Goal: Task Accomplishment & Management: Manage account settings

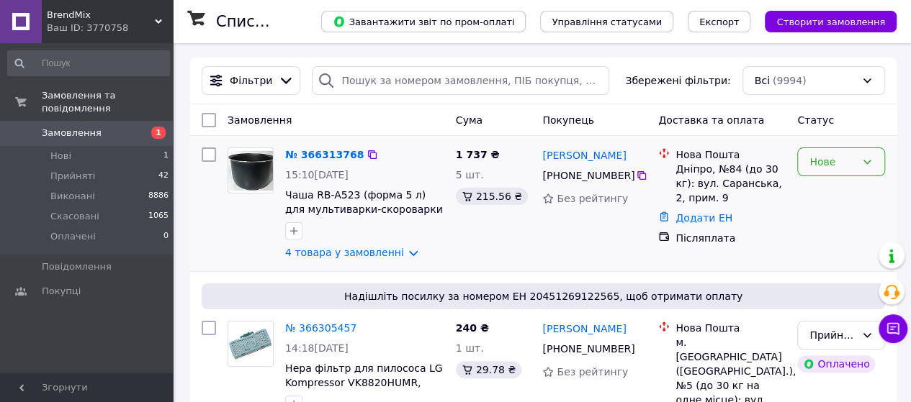
click at [821, 171] on div "Нове" at bounding box center [841, 162] width 88 height 29
click at [819, 202] on li "Прийнято" at bounding box center [841, 193] width 86 height 26
click at [397, 254] on link "4 товара у замовленні" at bounding box center [344, 253] width 119 height 12
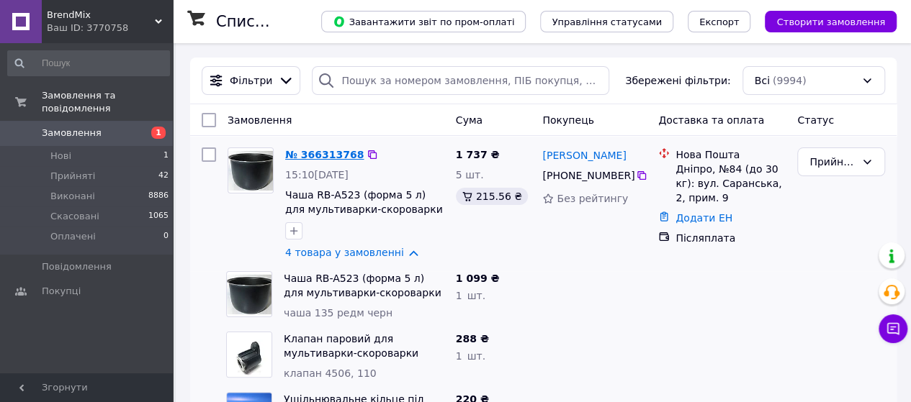
click at [310, 154] on link "№ 366313768" at bounding box center [324, 155] width 78 height 12
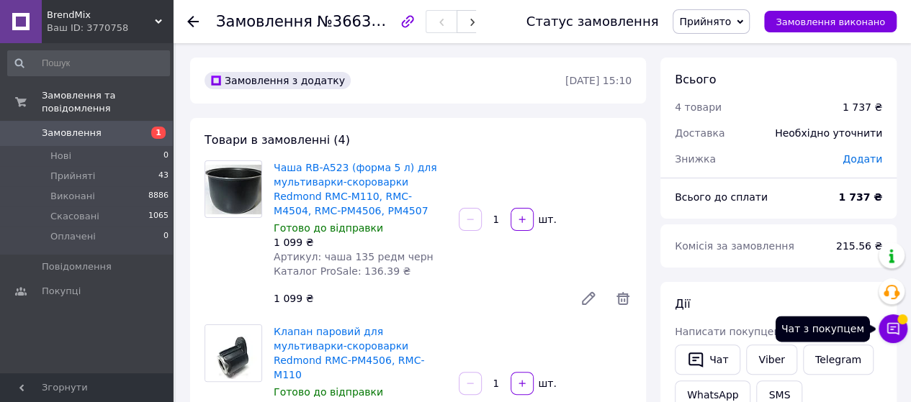
click at [900, 329] on button "Чат з покупцем" at bounding box center [892, 329] width 29 height 29
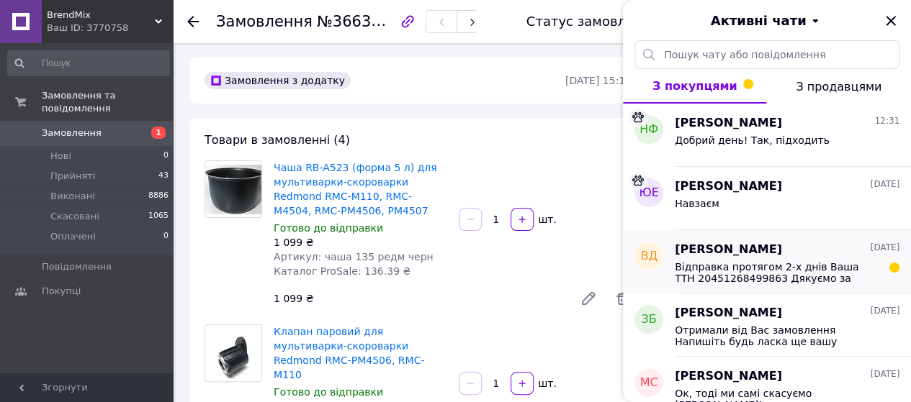
click at [767, 276] on span "Відправка протягом 2-х днів Ваша ТТН 20451268499863 Дякуємо за замовлення! Гарн…" at bounding box center [776, 272] width 204 height 23
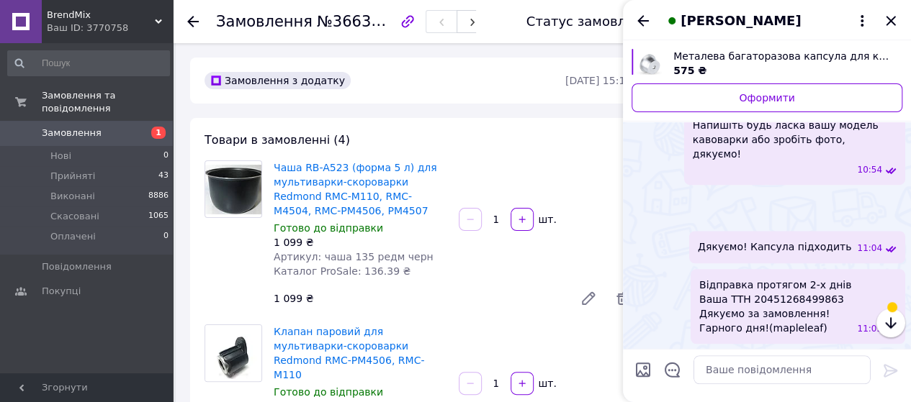
scroll to position [708, 0]
click at [893, 23] on icon "Закрити" at bounding box center [889, 20] width 9 height 9
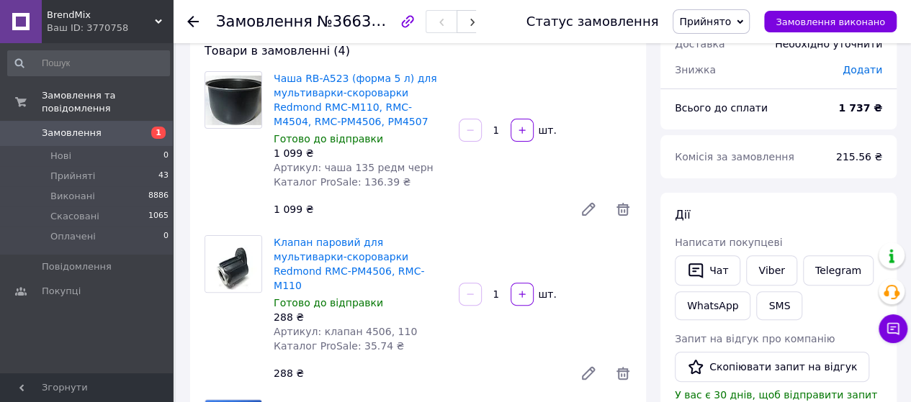
scroll to position [72, 0]
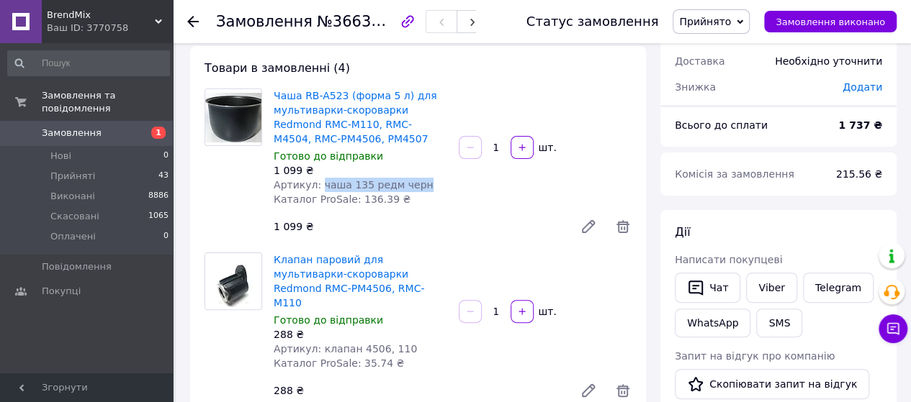
drag, startPoint x: 316, startPoint y: 184, endPoint x: 423, endPoint y: 182, distance: 107.3
click at [423, 182] on div "Артикул: чаша 135 редм черн" at bounding box center [360, 185] width 173 height 14
copy span "чаша 135 редм черн"
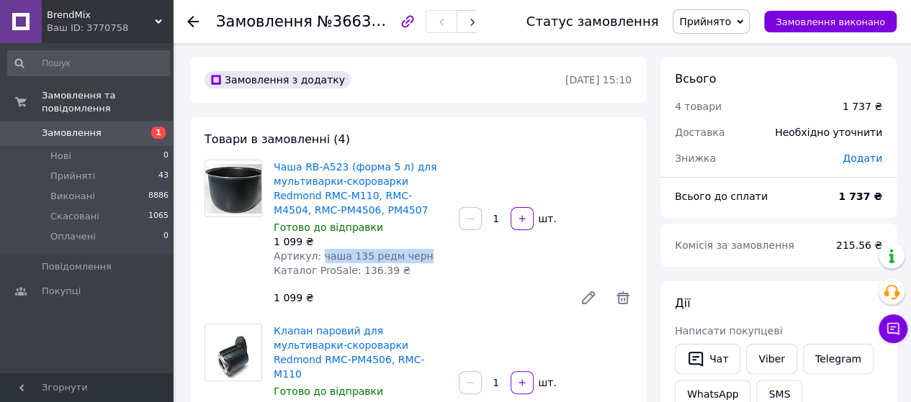
scroll to position [0, 0]
click at [421, 222] on div "Готово до відправки" at bounding box center [360, 228] width 173 height 14
click at [351, 24] on span "№366313768" at bounding box center [368, 21] width 102 height 18
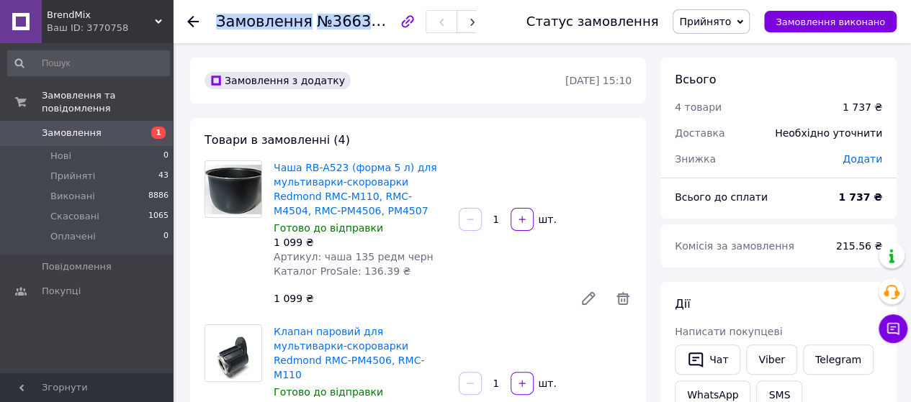
click at [351, 24] on span "№366313768" at bounding box center [368, 21] width 102 height 18
copy h1 "Замовлення №366313768"
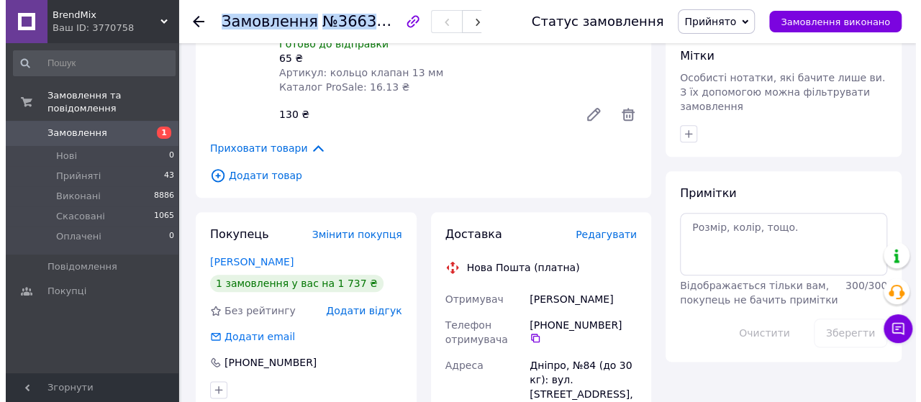
scroll to position [792, 0]
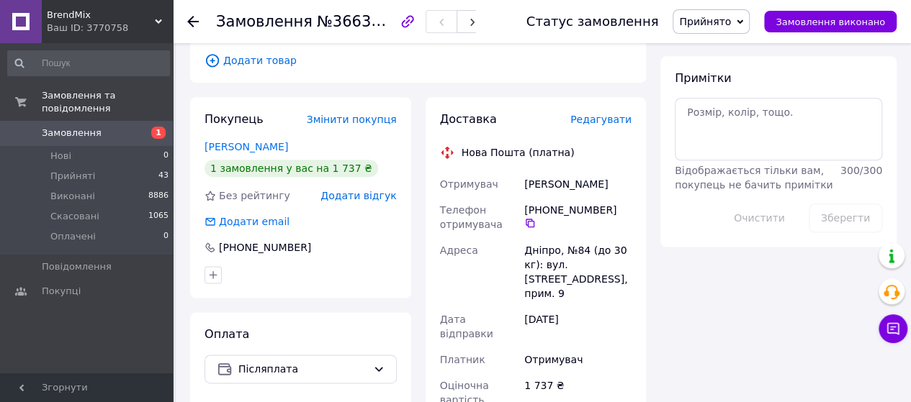
click at [600, 114] on span "Редагувати" at bounding box center [600, 120] width 61 height 12
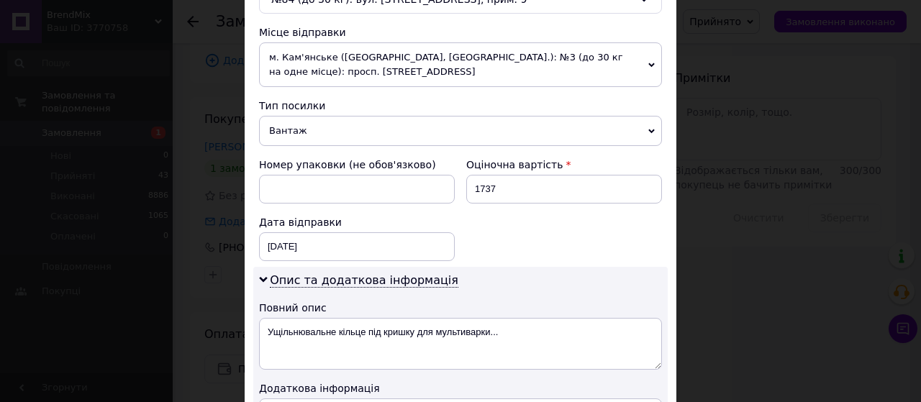
scroll to position [504, 0]
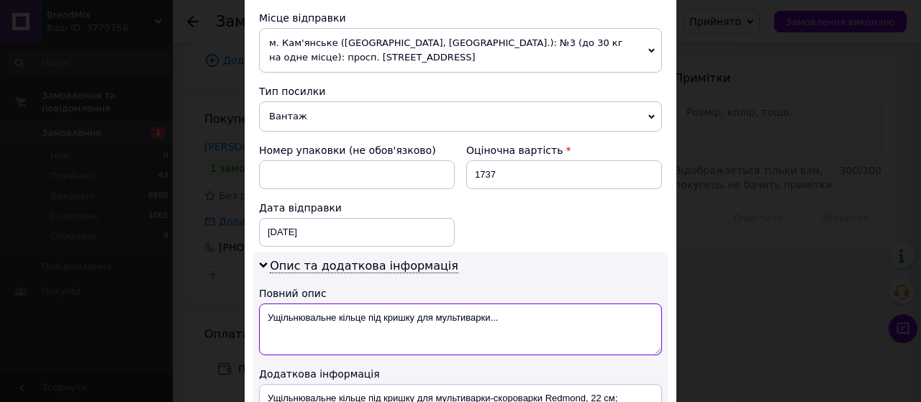
drag, startPoint x: 517, startPoint y: 321, endPoint x: 268, endPoint y: 316, distance: 249.1
click at [265, 315] on textarea "Ущільнювальне кільце під кришку для мультиварки..." at bounding box center [460, 330] width 403 height 52
paste textarea "Замовлення№366313768"
click at [304, 310] on textarea "5товаров Замовлення№366313768" at bounding box center [460, 330] width 403 height 52
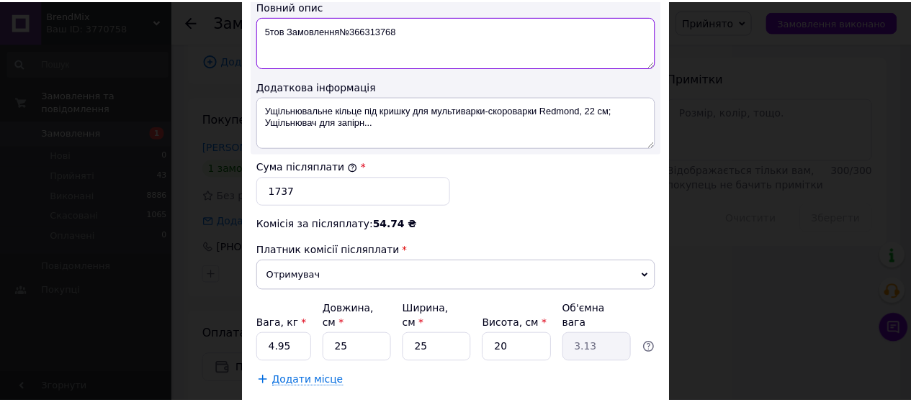
scroll to position [863, 0]
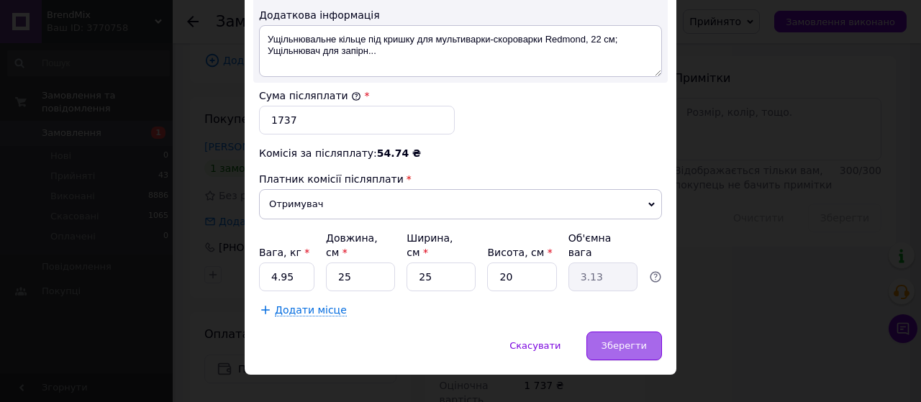
type textarea "5тов Замовлення№366313768"
click at [638, 340] on span "Зберегти" at bounding box center [624, 345] width 45 height 11
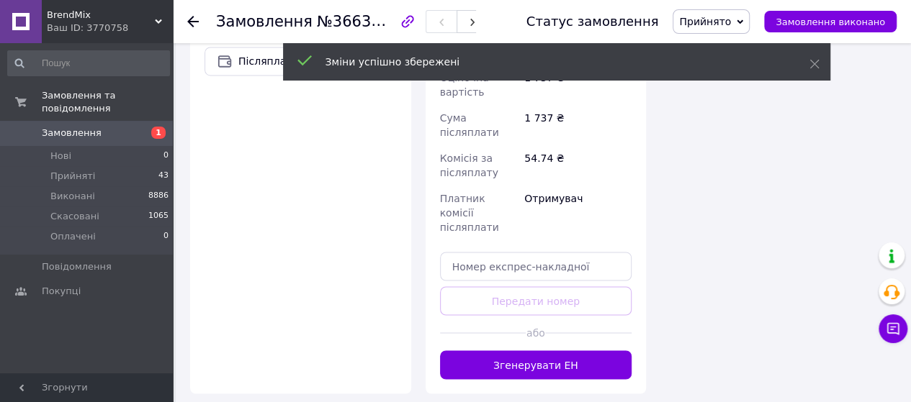
scroll to position [1224, 0]
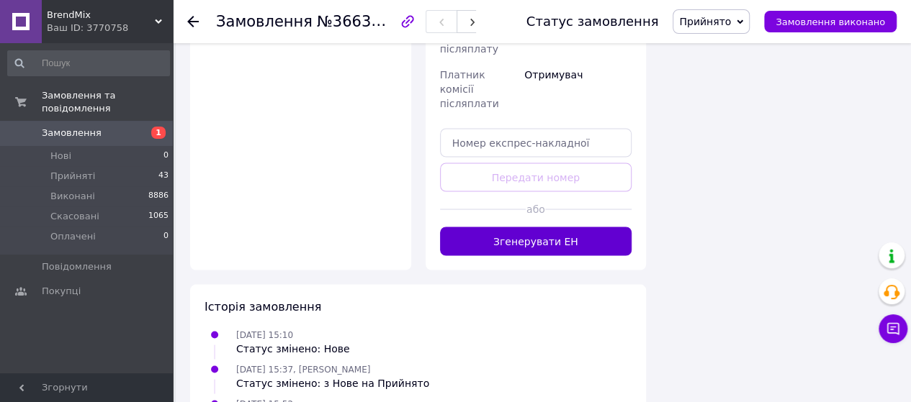
click at [517, 227] on button "Згенерувати ЕН" at bounding box center [536, 241] width 192 height 29
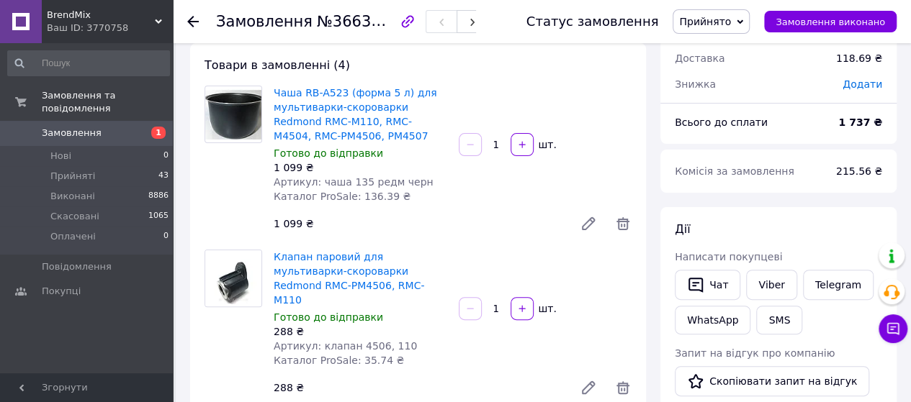
scroll to position [144, 0]
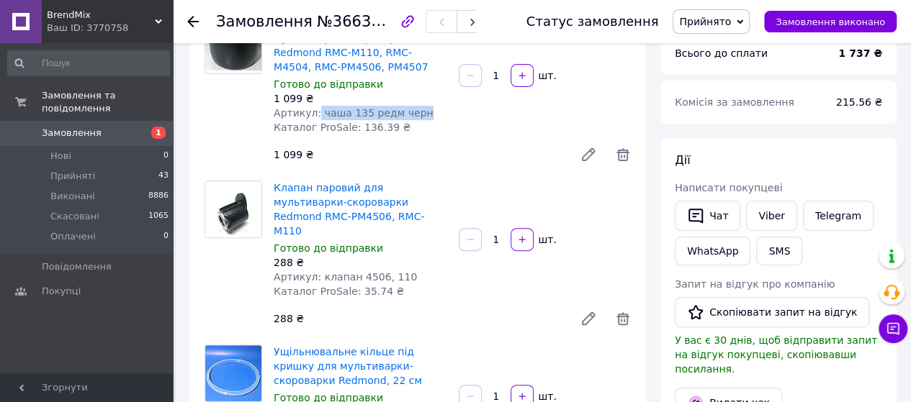
drag, startPoint x: 314, startPoint y: 111, endPoint x: 410, endPoint y: 113, distance: 96.5
click at [410, 113] on span "Артикул: чаша 135 редм черн" at bounding box center [354, 113] width 160 height 12
copy span "чаша 135 редм черн"
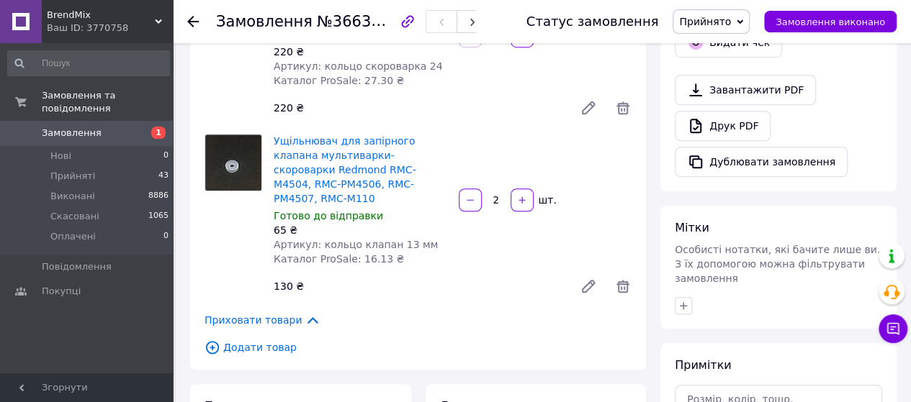
scroll to position [576, 0]
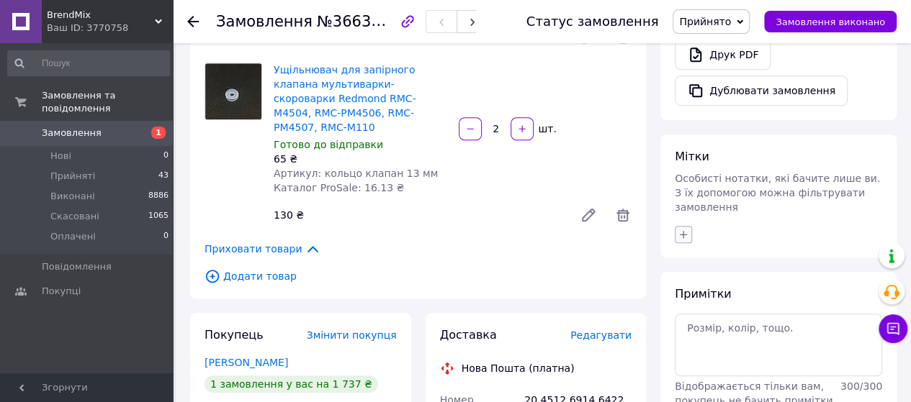
click at [685, 229] on icon "button" at bounding box center [683, 235] width 12 height 12
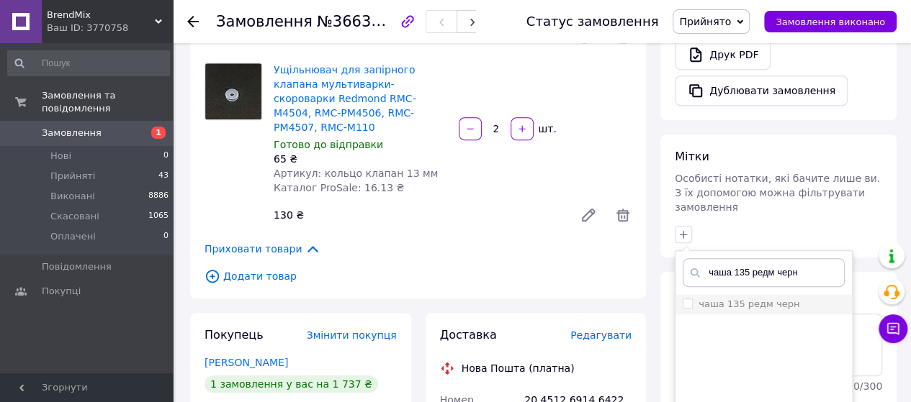
type input "чаша 135 редм черн"
click at [685, 299] on input "чаша 135 редм черн" at bounding box center [686, 303] width 9 height 9
checkbox input "true"
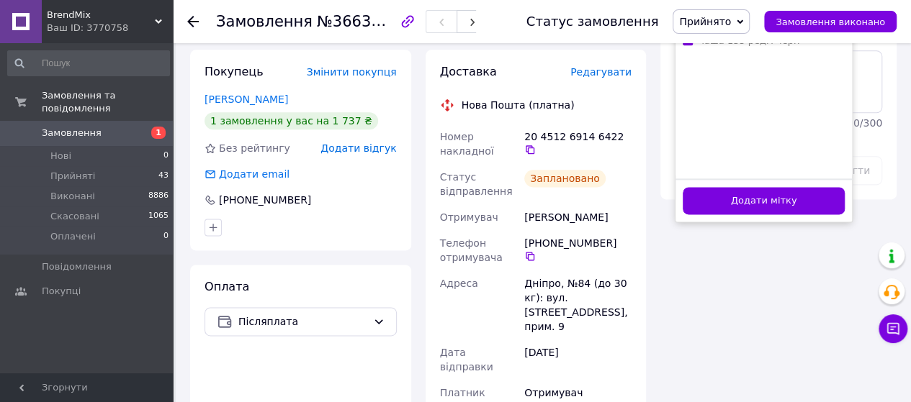
scroll to position [864, 0]
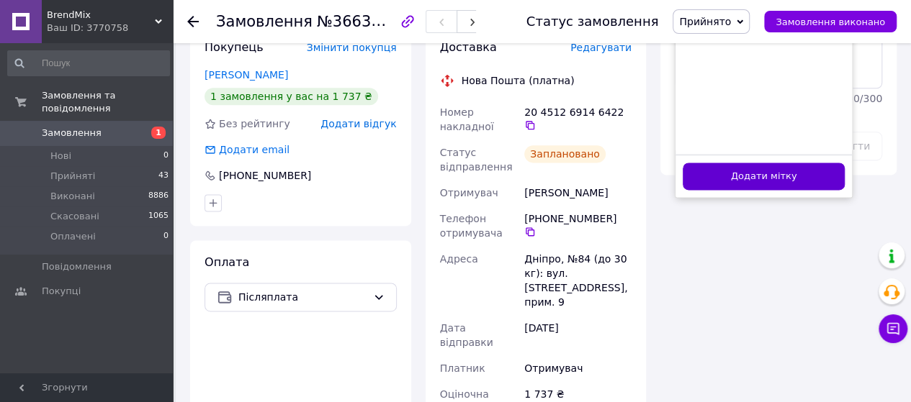
click at [753, 163] on button "Додати мітку" at bounding box center [763, 177] width 162 height 28
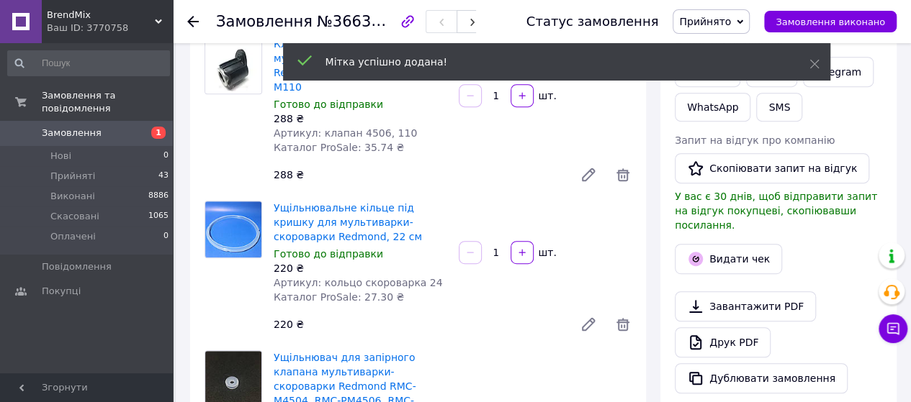
scroll to position [216, 0]
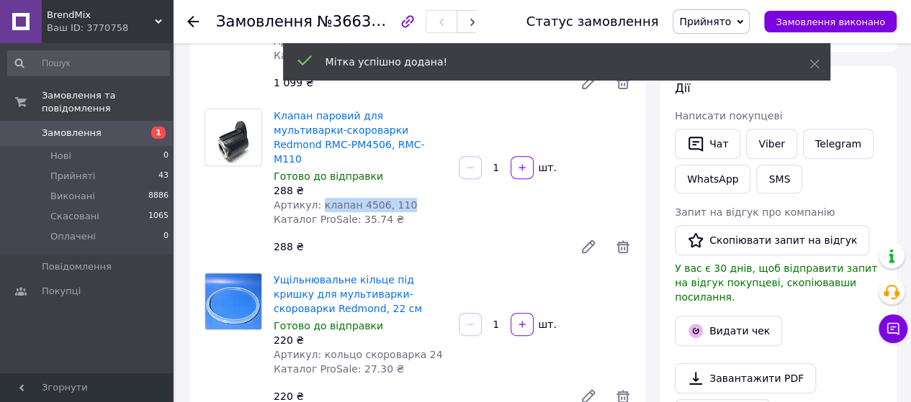
drag, startPoint x: 317, startPoint y: 190, endPoint x: 402, endPoint y: 191, distance: 84.9
click at [402, 198] on div "Артикул: клапан 4506, 110" at bounding box center [360, 205] width 173 height 14
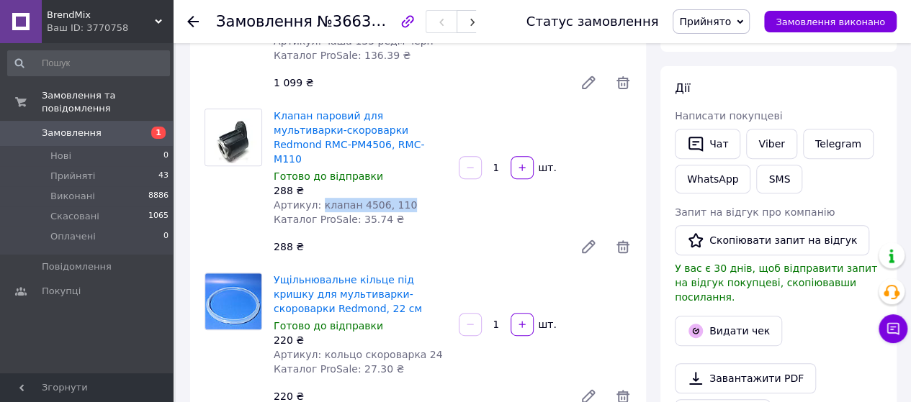
copy span "клапан 4506, 110"
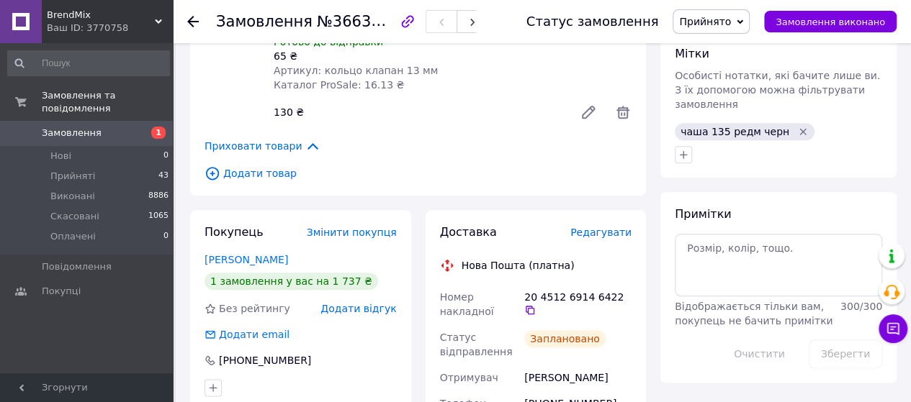
scroll to position [648, 0]
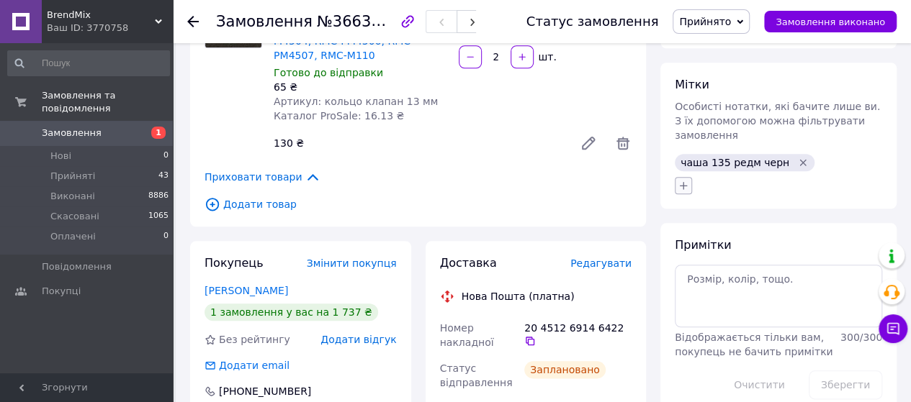
click at [678, 180] on icon "button" at bounding box center [683, 186] width 12 height 12
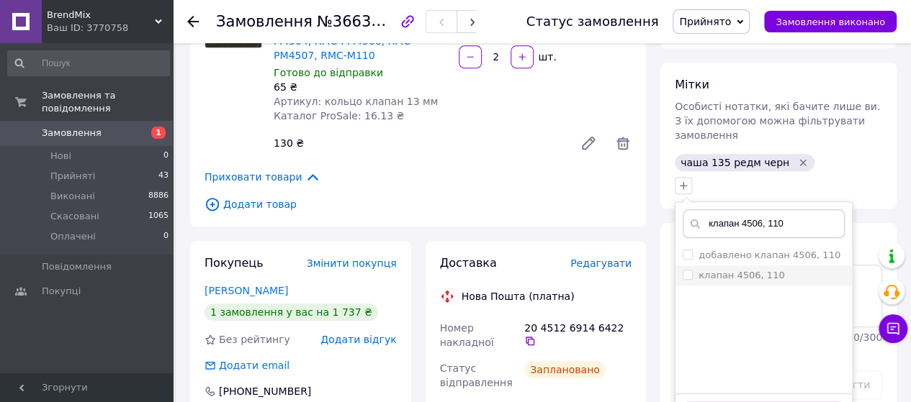
type input "клапан 4506, 110"
click at [687, 270] on input "клапан 4506, 110" at bounding box center [686, 274] width 9 height 9
checkbox input "true"
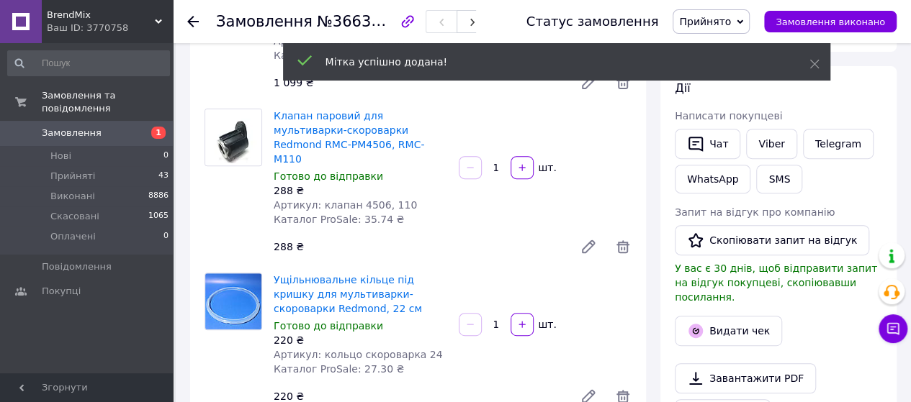
scroll to position [360, 0]
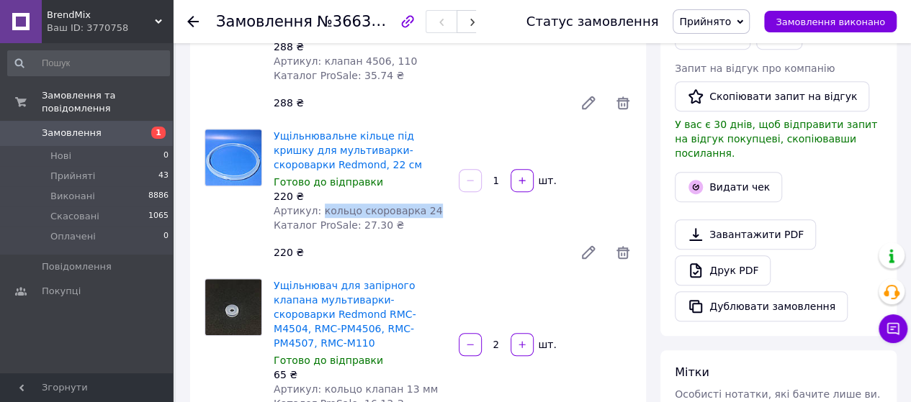
drag, startPoint x: 315, startPoint y: 195, endPoint x: 427, endPoint y: 200, distance: 111.7
click at [427, 204] on div "Артикул: кольцо скороварка 24" at bounding box center [360, 211] width 173 height 14
copy span "кольцо скороварка 24"
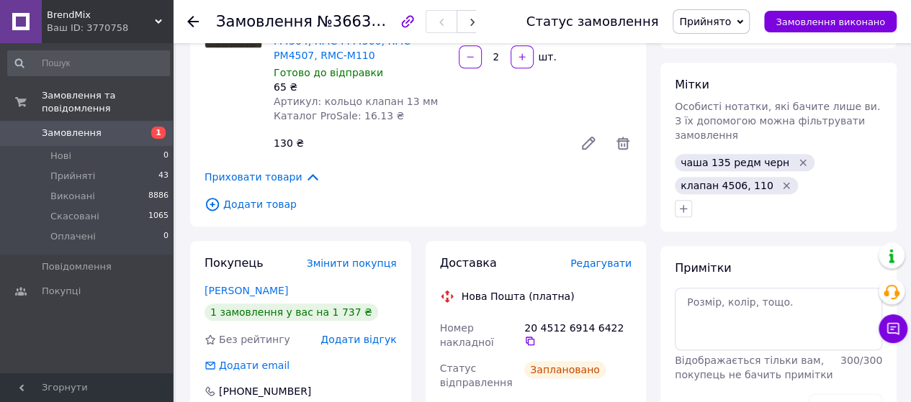
scroll to position [648, 0]
click at [687, 203] on icon "button" at bounding box center [683, 209] width 12 height 12
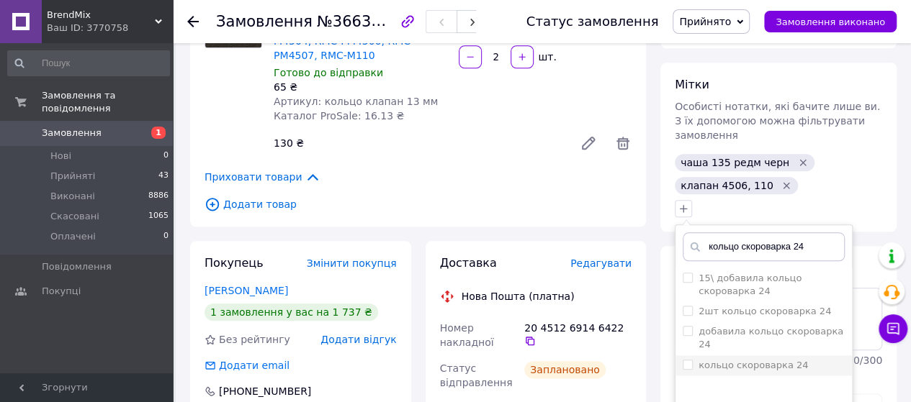
type input "кольцо скороварка 24"
click at [687, 360] on input "кольцо скороварка 24" at bounding box center [686, 364] width 9 height 9
checkbox input "true"
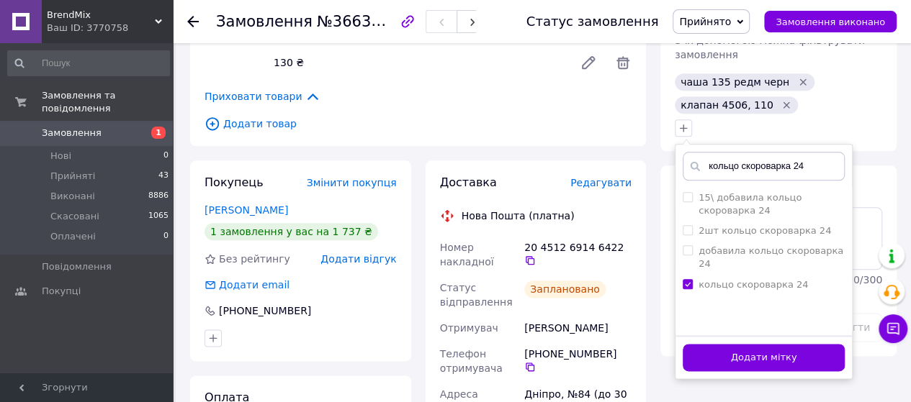
scroll to position [792, 0]
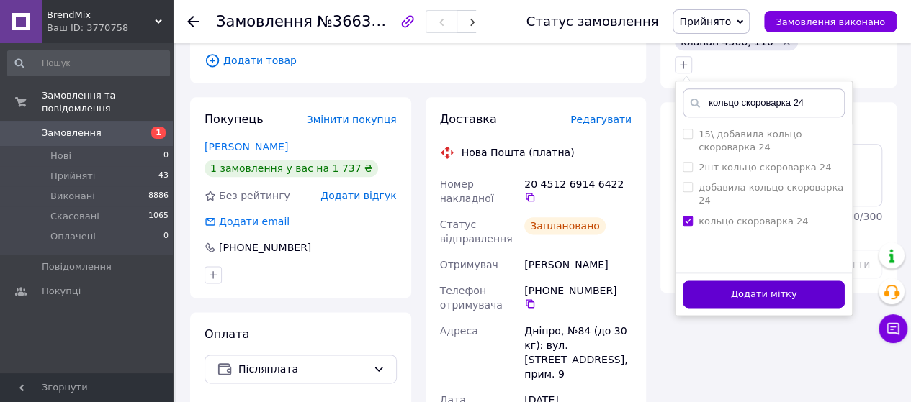
click at [742, 281] on button "Додати мітку" at bounding box center [763, 295] width 162 height 28
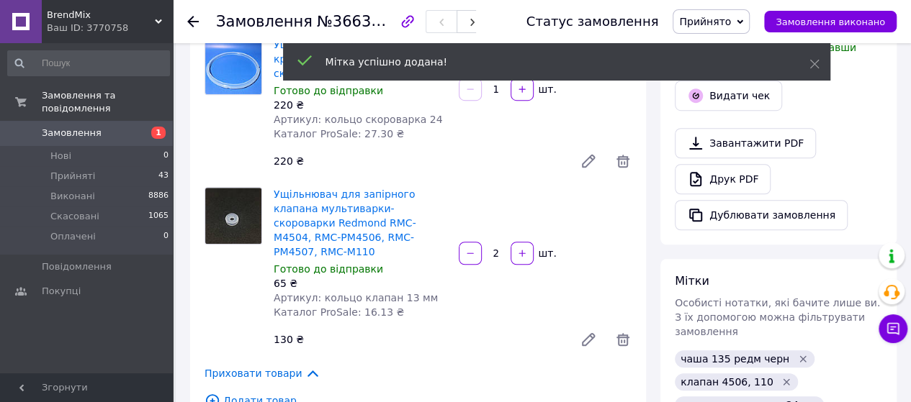
scroll to position [432, 0]
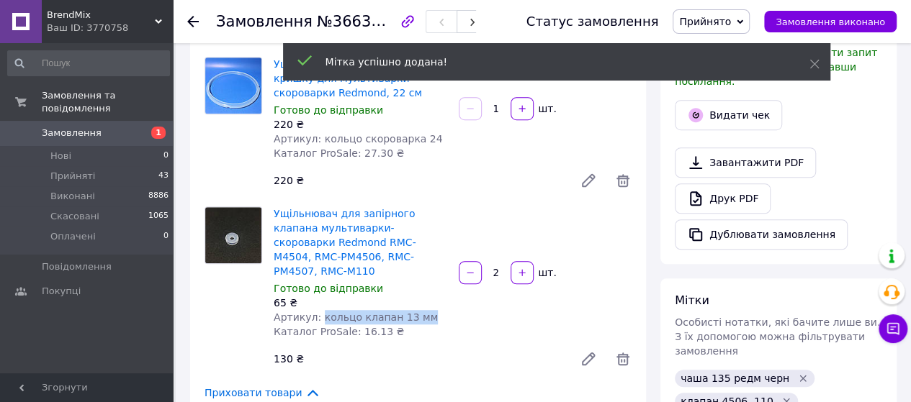
drag, startPoint x: 315, startPoint y: 284, endPoint x: 428, endPoint y: 291, distance: 112.5
click at [428, 310] on div "Артикул: кольцо клапан 13 мм" at bounding box center [360, 317] width 173 height 14
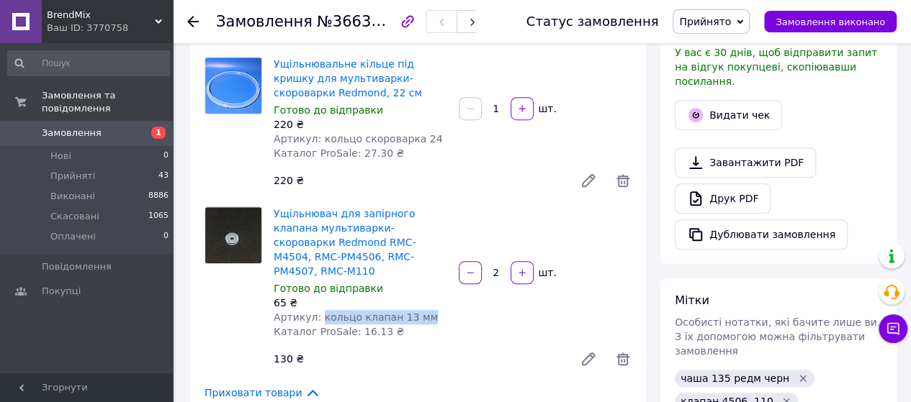
copy span "кольцо клапан 13 мм"
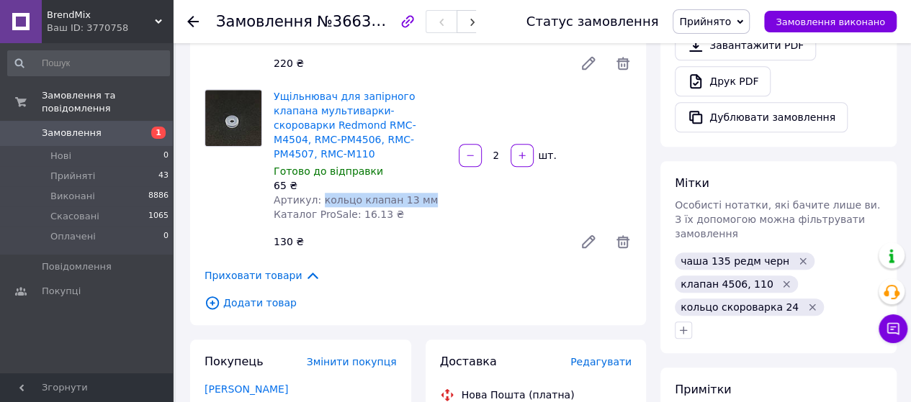
scroll to position [720, 0]
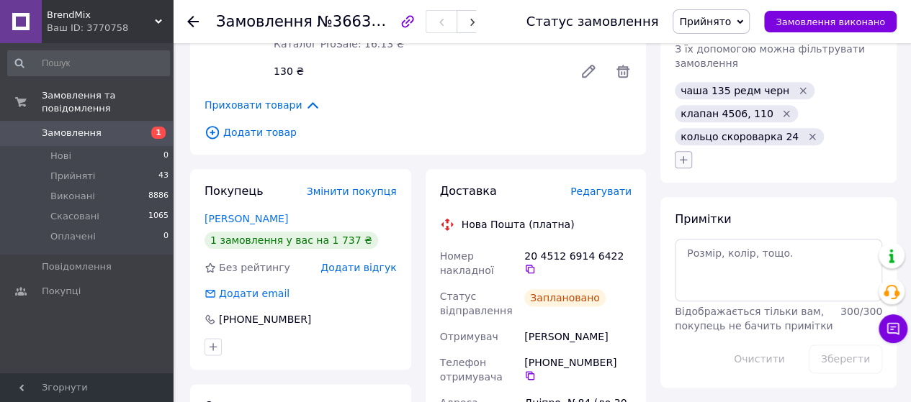
click at [685, 154] on icon "button" at bounding box center [683, 160] width 12 height 12
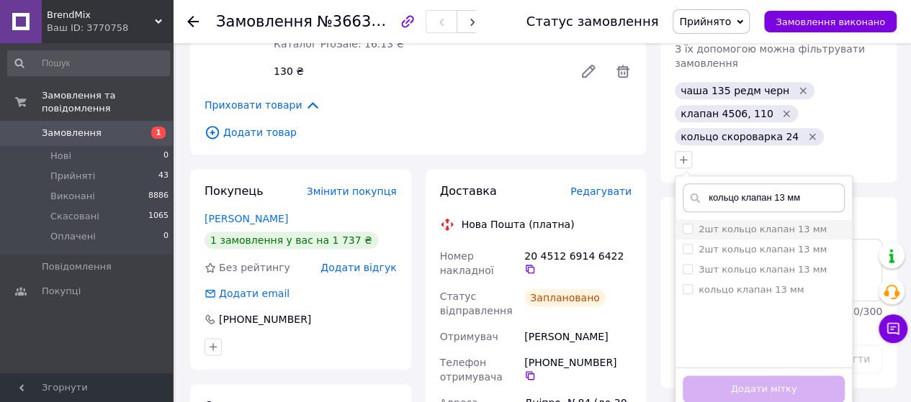
type input "кольцо клапан 13 мм"
click at [687, 224] on input "2шт кольцо клапан 13 мм" at bounding box center [686, 228] width 9 height 9
checkbox input "true"
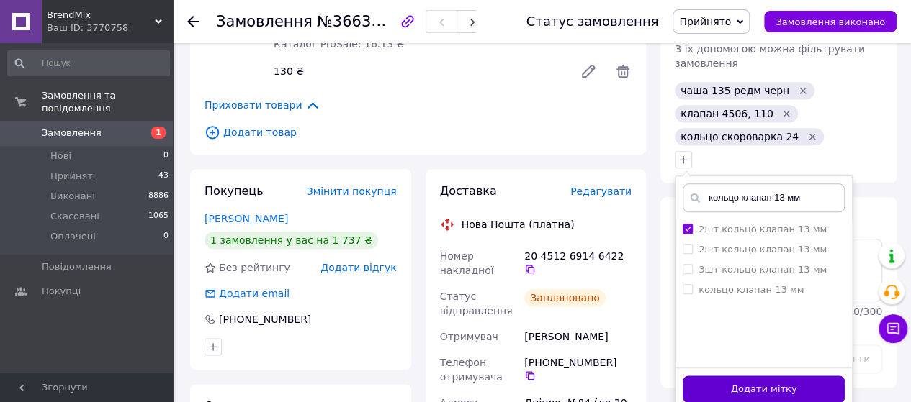
click at [762, 376] on button "Додати мітку" at bounding box center [763, 390] width 162 height 28
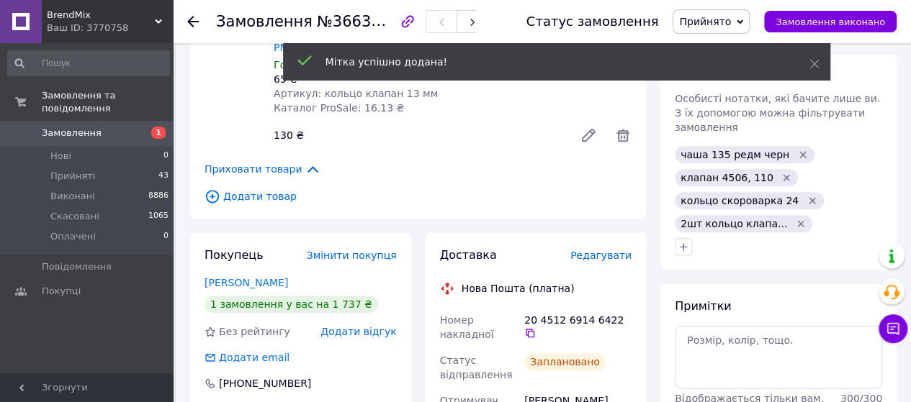
scroll to position [576, 0]
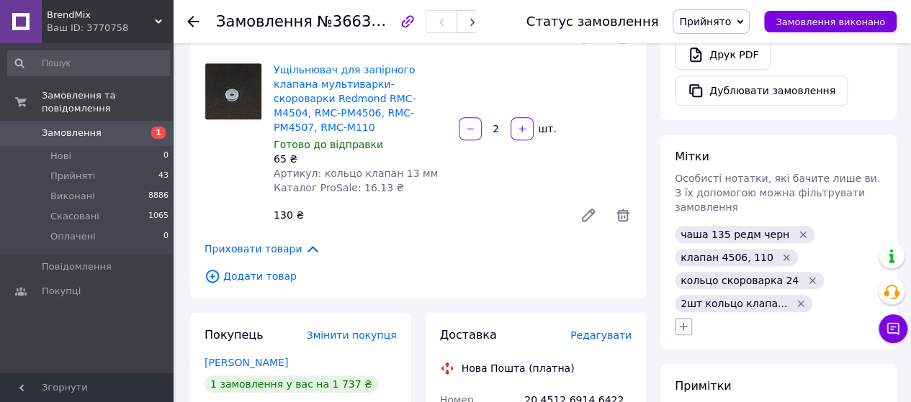
click at [682, 322] on icon "button" at bounding box center [684, 326] width 8 height 8
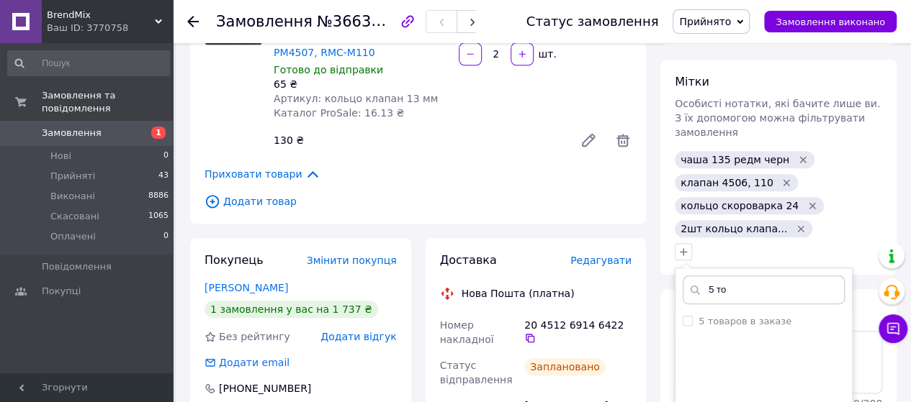
scroll to position [720, 0]
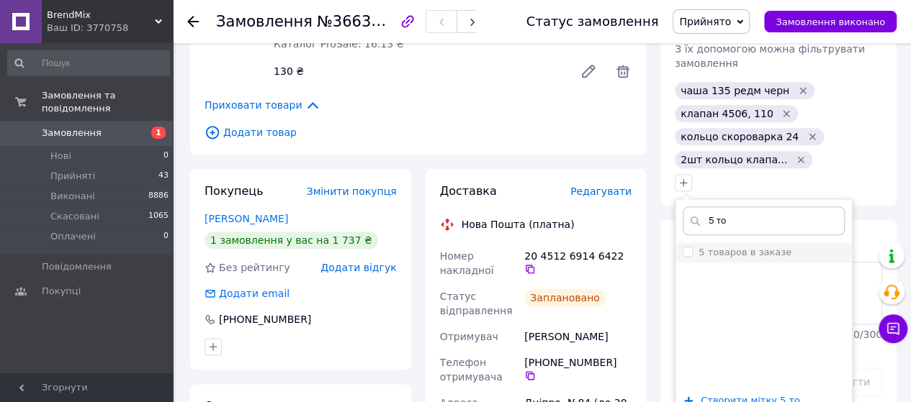
type input "5 то"
click at [685, 247] on input "5 товаров в заказе" at bounding box center [686, 251] width 9 height 9
checkbox input "true"
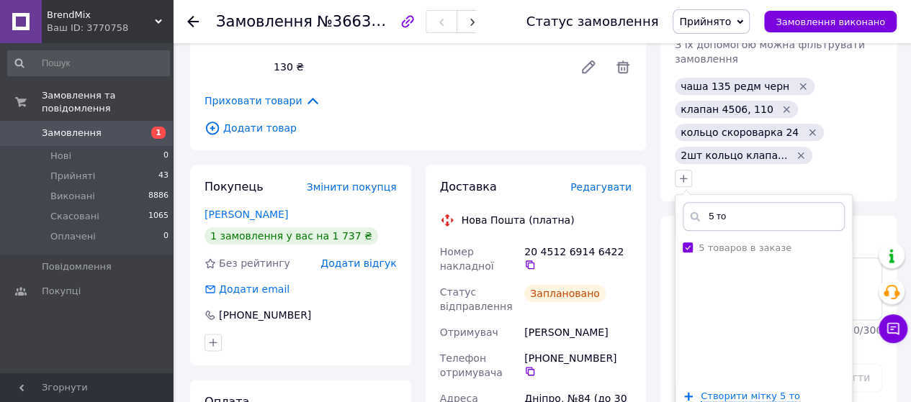
scroll to position [936, 0]
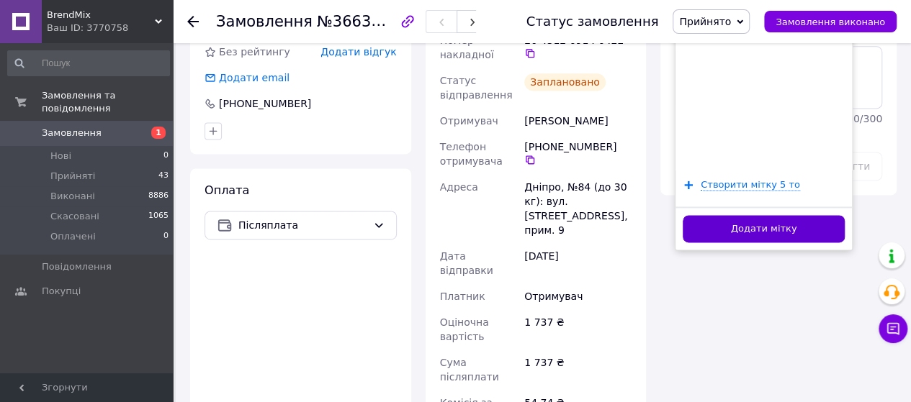
click at [775, 215] on button "Додати мітку" at bounding box center [763, 229] width 162 height 28
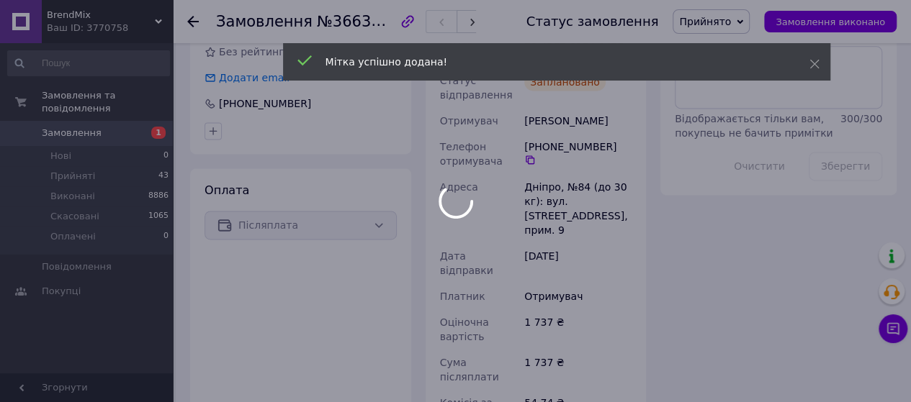
scroll to position [55, 0]
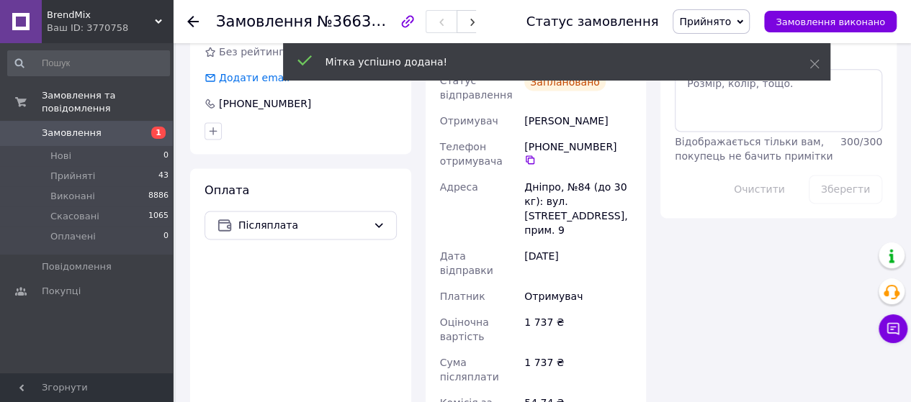
click at [196, 24] on icon at bounding box center [193, 22] width 12 height 12
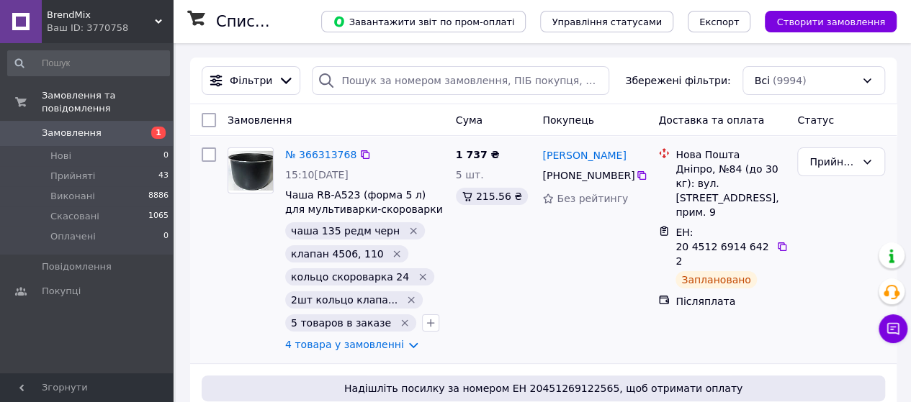
click at [399, 323] on icon "Видалити мітку" at bounding box center [405, 323] width 12 height 12
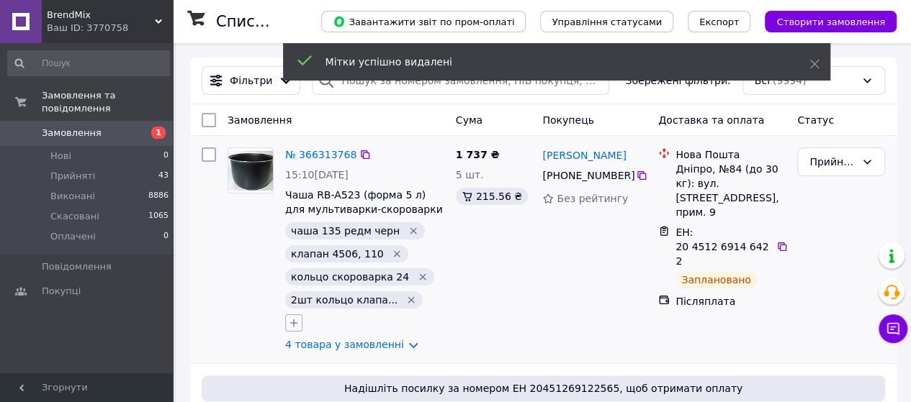
click at [299, 317] on icon "button" at bounding box center [294, 323] width 12 height 12
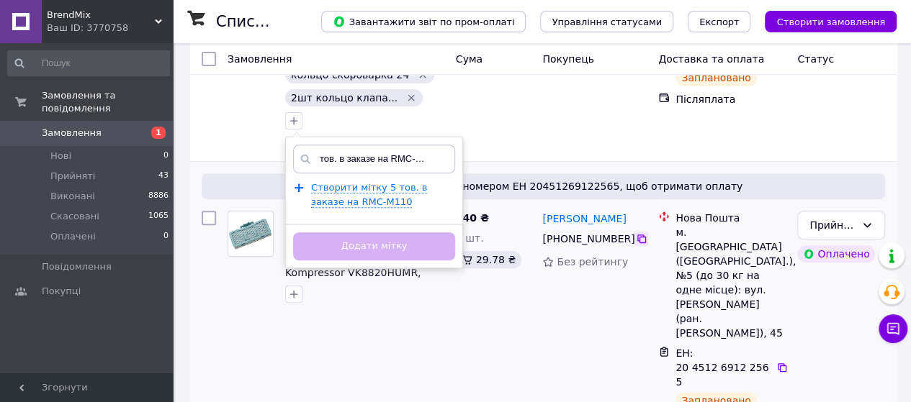
scroll to position [216, 0]
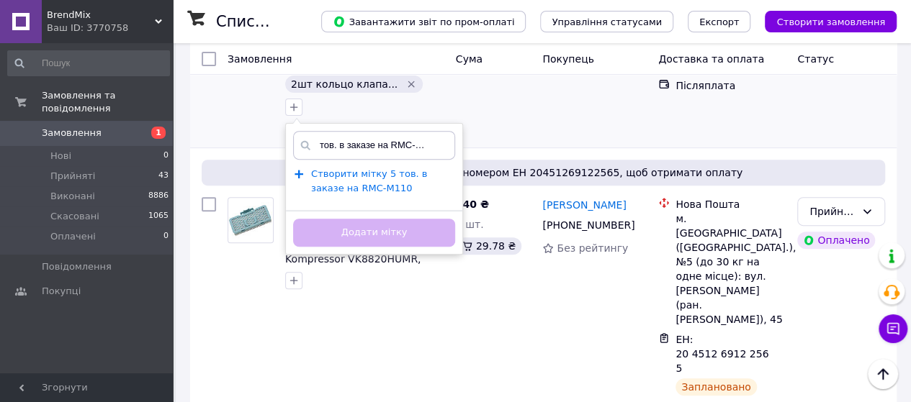
type input "5 тов. в заказе на RMC-M110"
click at [427, 168] on span "Створити мітку 5 тов. в заказе на RMC-M110" at bounding box center [369, 181] width 116 height 26
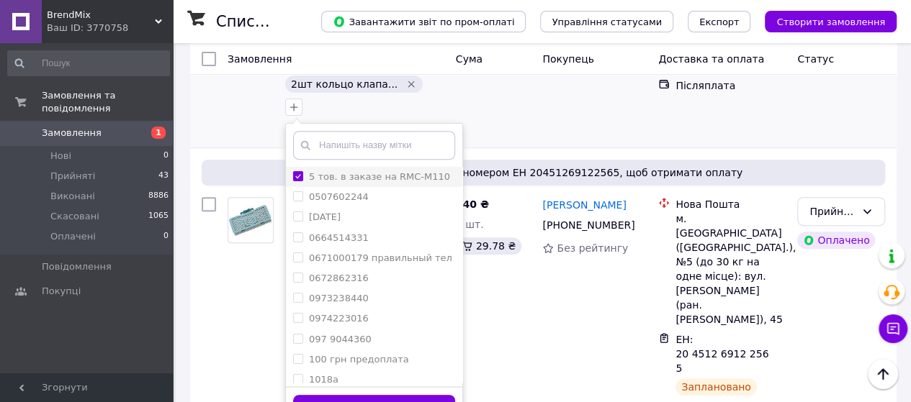
scroll to position [0, 0]
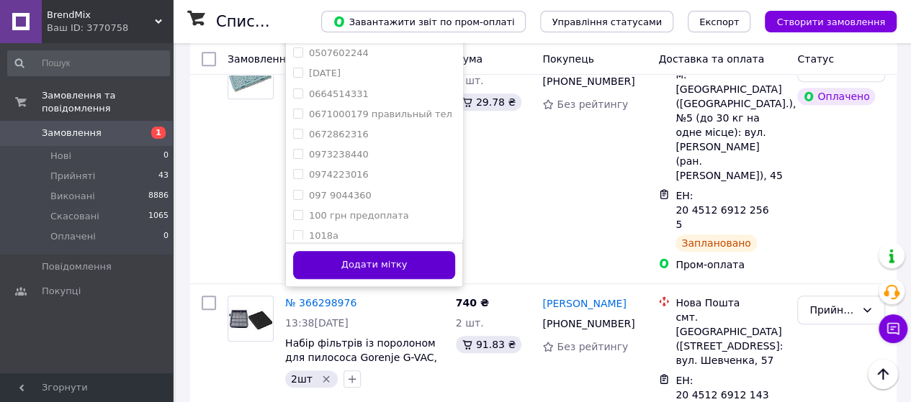
click at [455, 251] on button "Додати мітку" at bounding box center [374, 265] width 162 height 28
